Goal: Task Accomplishment & Management: Use online tool/utility

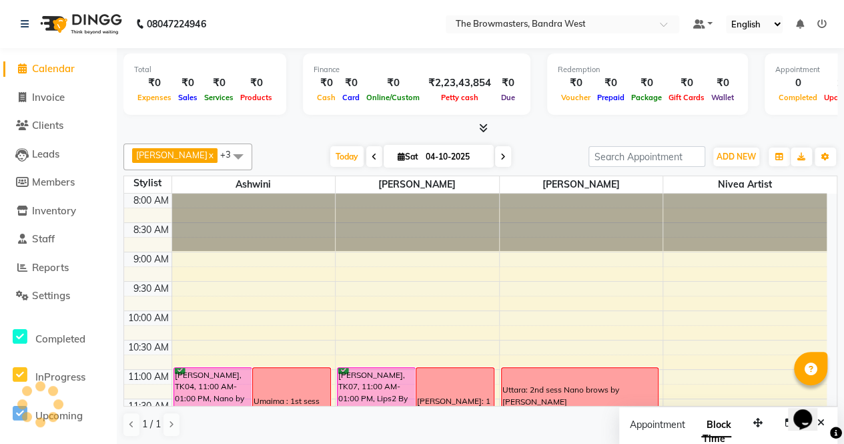
scroll to position [290, 0]
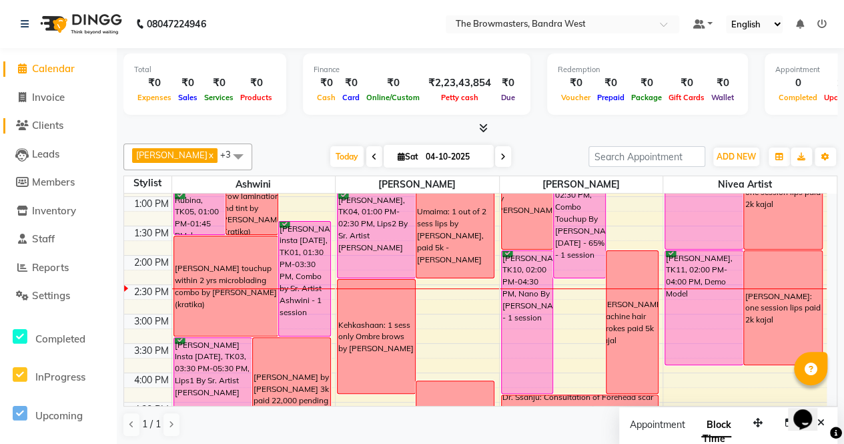
click at [49, 122] on span "Clients" at bounding box center [47, 125] width 31 height 13
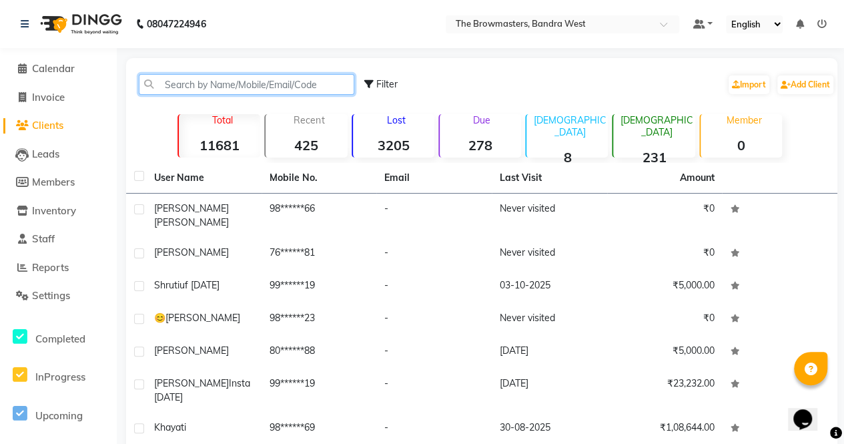
click at [193, 86] on input "text" at bounding box center [246, 84] width 215 height 21
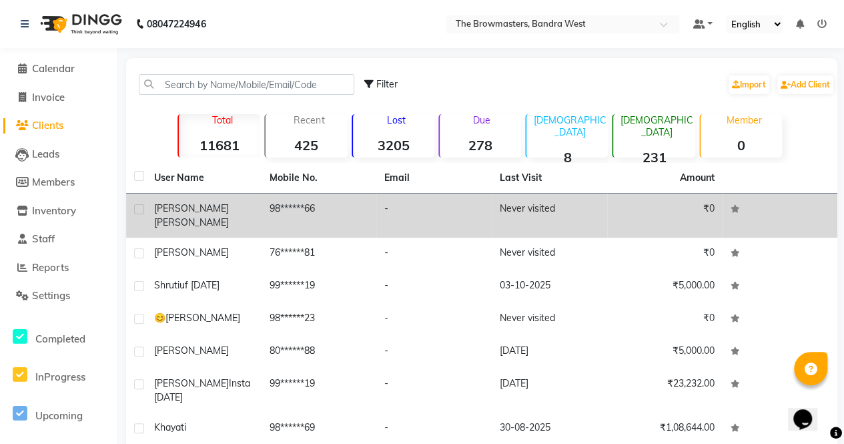
click at [290, 209] on td "98******66" at bounding box center [318, 215] width 115 height 44
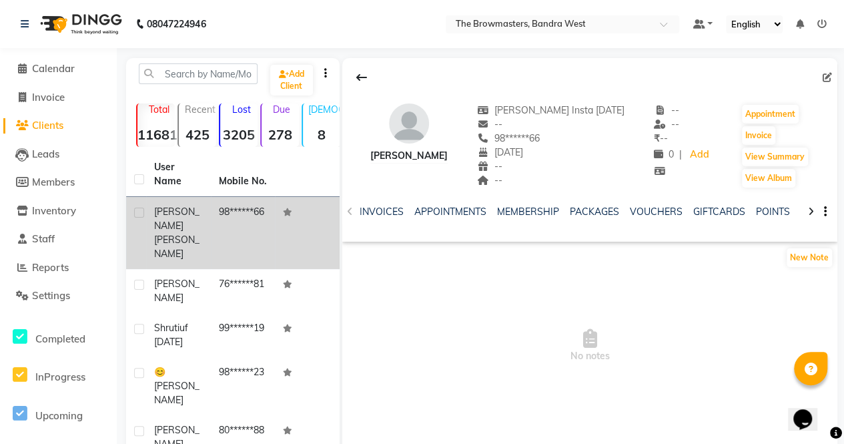
scroll to position [0, 407]
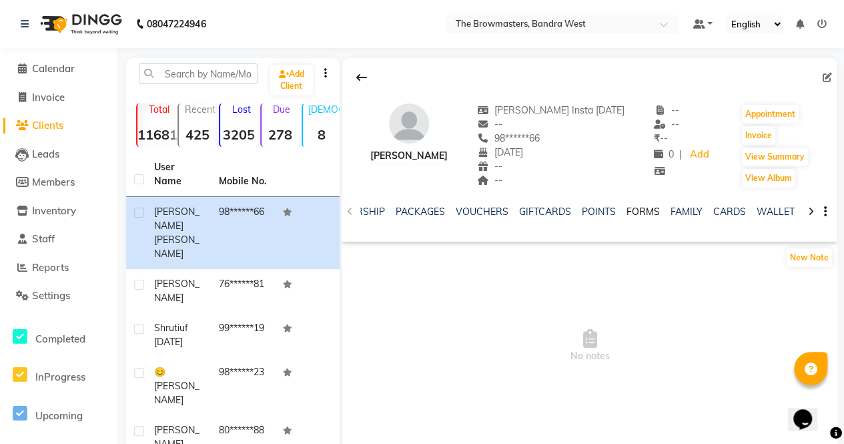
click at [639, 206] on link "FORMS" at bounding box center [642, 211] width 33 height 12
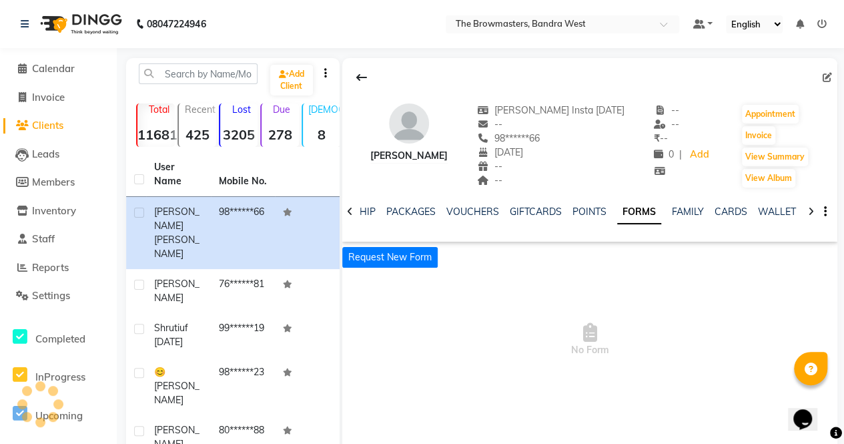
scroll to position [0, 295]
click at [410, 253] on button "Request New Form" at bounding box center [389, 257] width 95 height 21
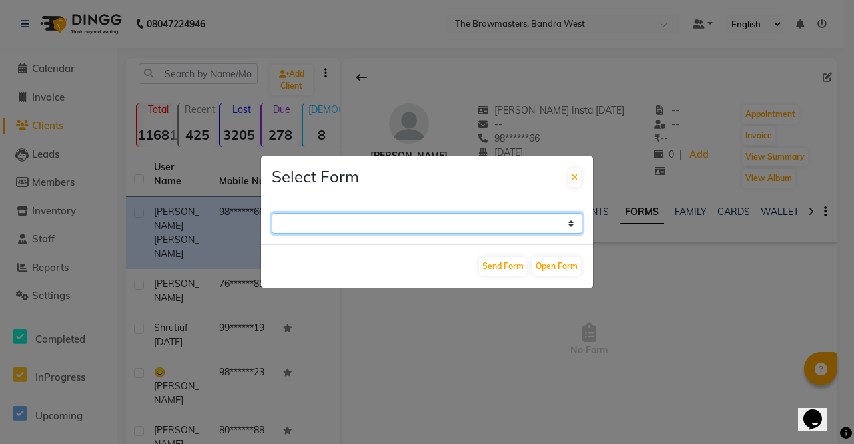
click at [432, 223] on select "Paramedical Consent Form Lips Consent Form Eyeliner Consent Form Brows Consent …" at bounding box center [426, 223] width 311 height 21
select select "206"
click at [271, 213] on select "Paramedical Consent Form Lips Consent Form Eyeliner Consent Form Brows Consent …" at bounding box center [426, 223] width 311 height 21
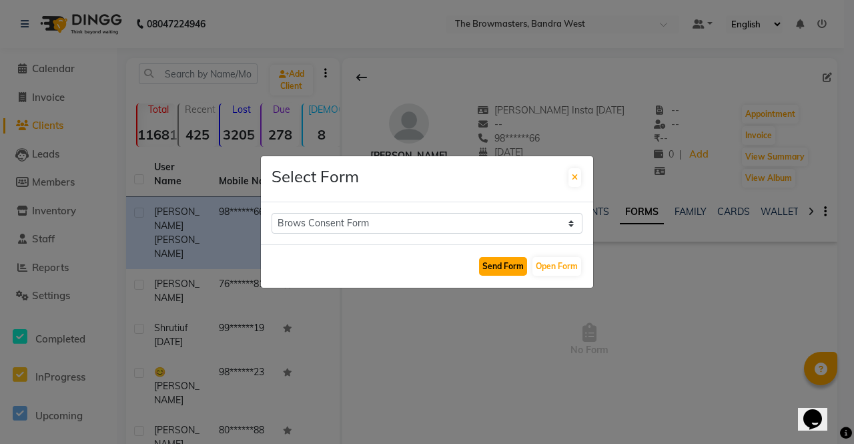
click at [495, 266] on button "Send Form" at bounding box center [503, 266] width 48 height 19
select select
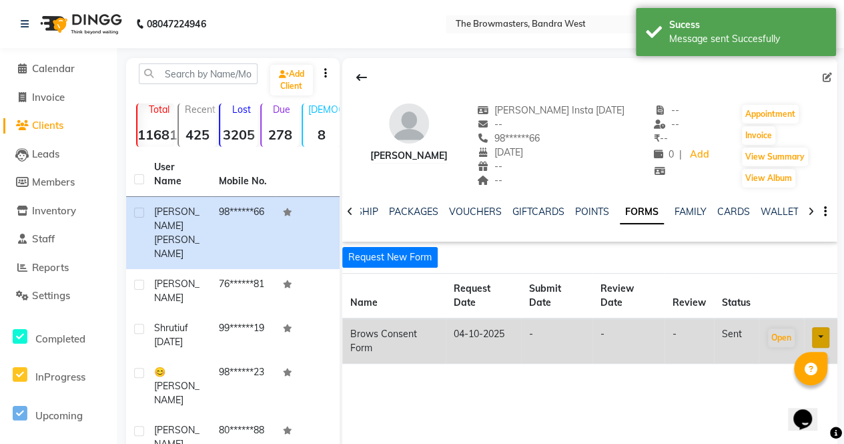
scroll to position [0, 288]
